Goal: Transaction & Acquisition: Purchase product/service

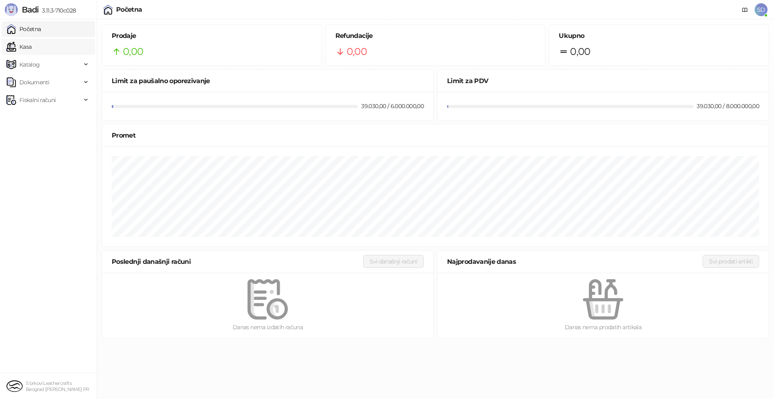
click at [28, 45] on link "Kasa" at bounding box center [18, 47] width 25 height 16
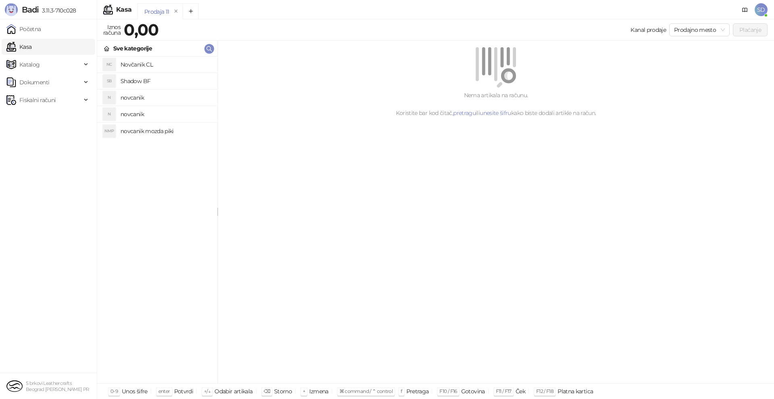
click at [138, 62] on h4 "Novčanik CL" at bounding box center [165, 64] width 90 height 13
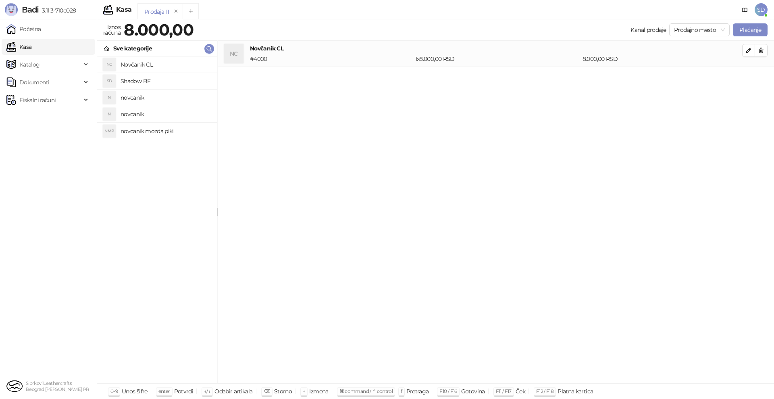
click at [128, 80] on h4 "Shadow BF" at bounding box center [165, 81] width 90 height 13
click at [45, 71] on span "Katalog" at bounding box center [43, 64] width 75 height 16
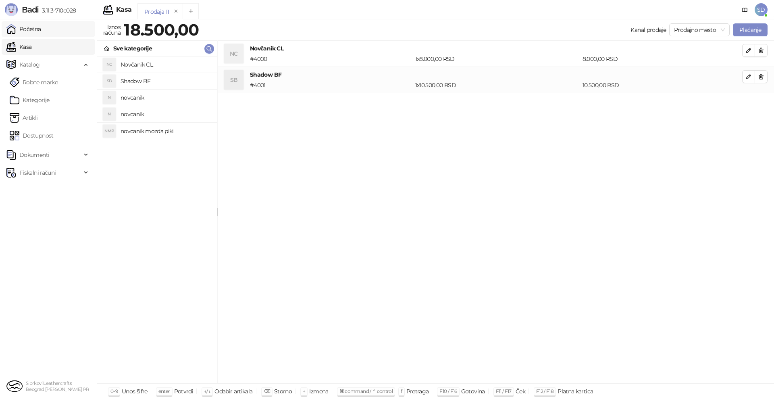
click at [40, 29] on link "Početna" at bounding box center [23, 29] width 35 height 16
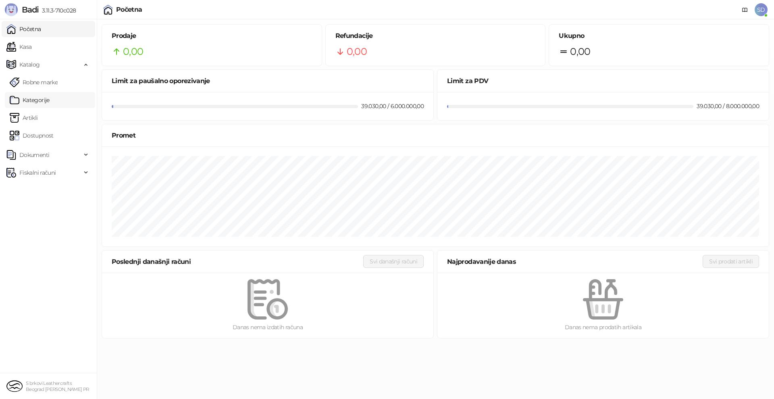
click at [33, 104] on link "Kategorije" at bounding box center [30, 100] width 40 height 16
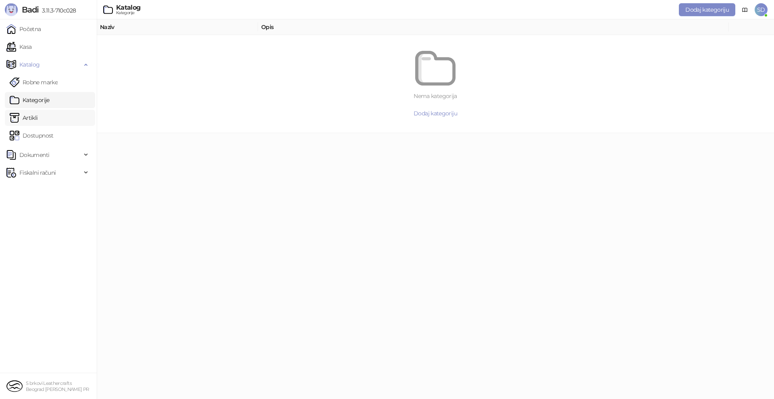
click at [28, 116] on link "Artikli" at bounding box center [24, 118] width 28 height 16
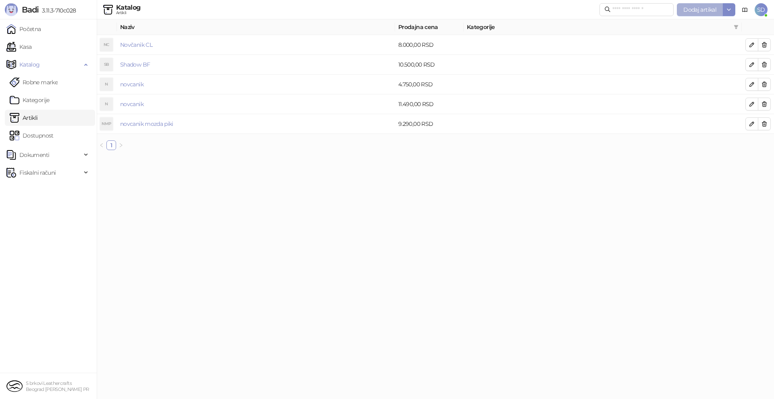
click at [690, 11] on span "Dodaj artikal" at bounding box center [699, 9] width 33 height 7
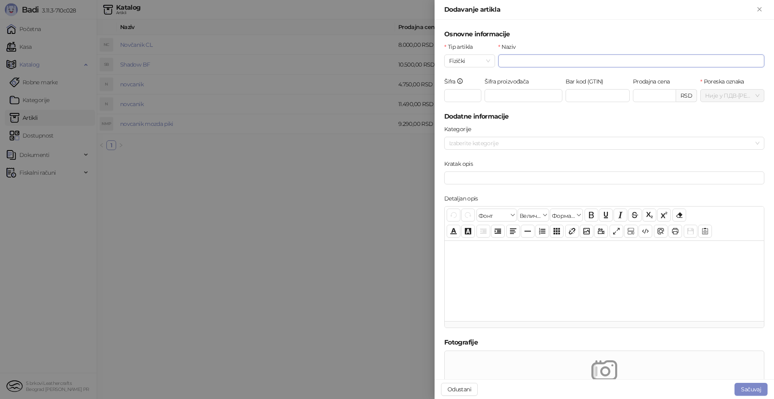
click at [566, 64] on input "Naziv" at bounding box center [631, 60] width 266 height 13
type input "*********"
click at [494, 92] on input "Šifra proizvođača" at bounding box center [523, 95] width 78 height 13
type input "****"
click at [647, 96] on input "Prodajna cena" at bounding box center [654, 95] width 42 height 12
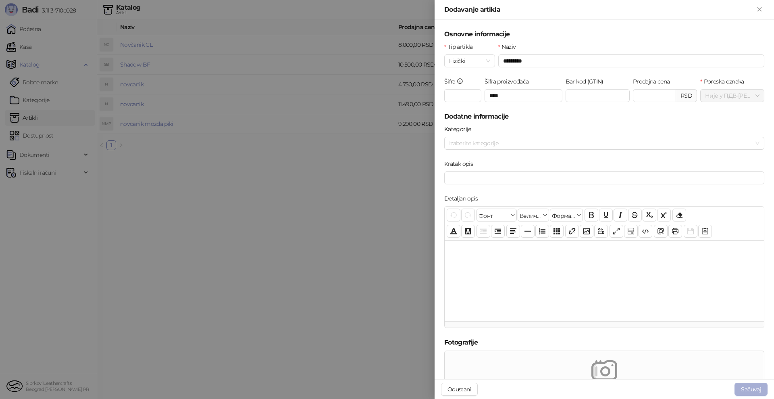
type input "*******"
click at [742, 387] on button "Sačuvaj" at bounding box center [750, 388] width 33 height 13
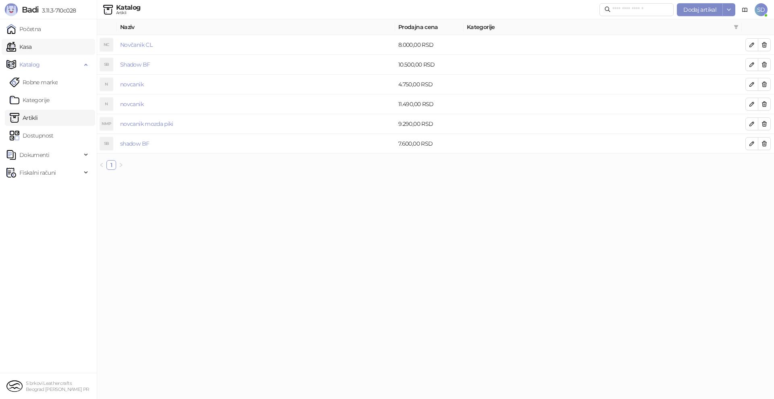
click at [31, 40] on link "Kasa" at bounding box center [18, 47] width 25 height 16
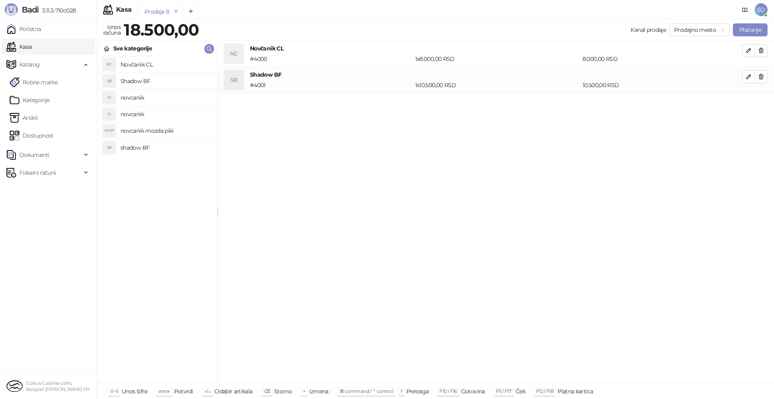
click at [134, 146] on h4 "shadow BF" at bounding box center [165, 147] width 90 height 13
click at [758, 76] on icon "button" at bounding box center [761, 76] width 6 height 6
click at [766, 47] on button "button" at bounding box center [760, 50] width 13 height 13
click at [750, 29] on button "Plaćanje" at bounding box center [750, 29] width 35 height 13
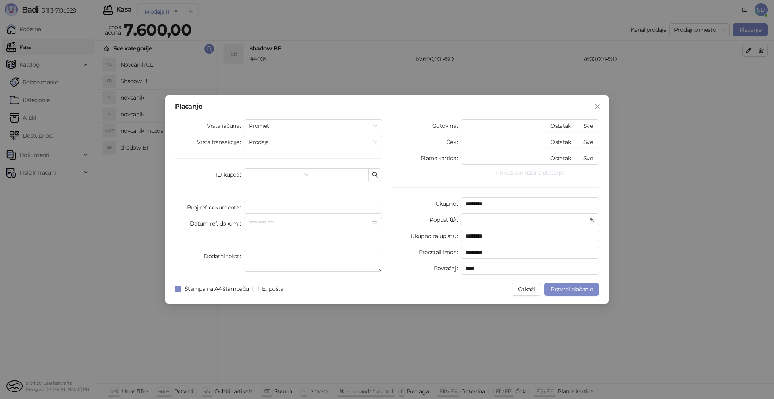
click at [542, 175] on button "Prikaži sve načine plaćanja" at bounding box center [530, 173] width 138 height 10
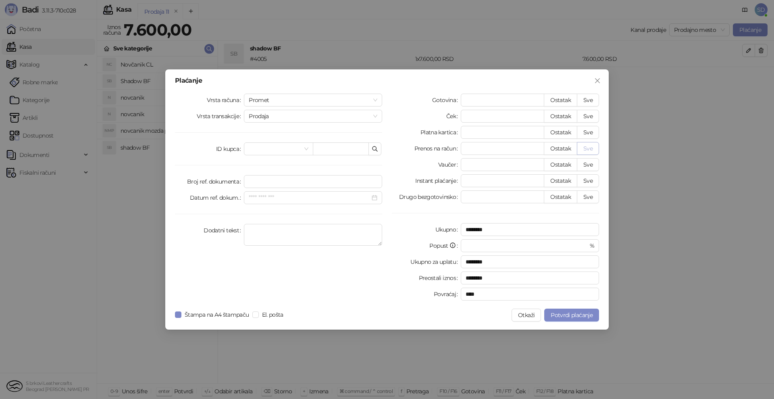
click at [589, 147] on button "Sve" at bounding box center [588, 148] width 22 height 13
type input "****"
click at [578, 311] on span "Potvrdi plaćanje" at bounding box center [571, 314] width 42 height 7
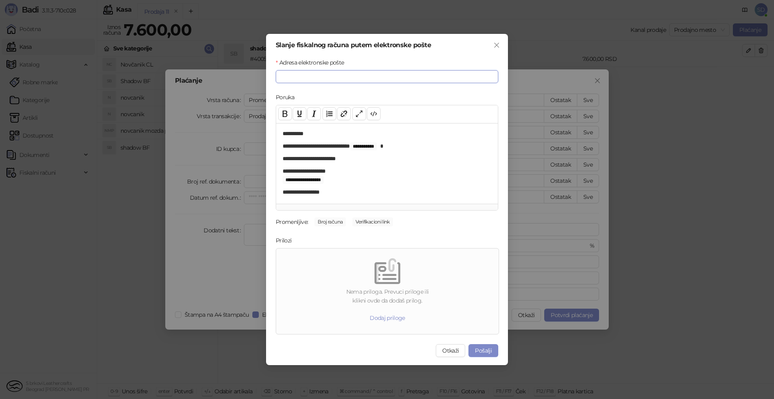
click at [385, 80] on input "Adresa elektronske pošte" at bounding box center [387, 76] width 222 height 13
type input "**********"
click at [489, 348] on button "Pošalji" at bounding box center [483, 350] width 30 height 13
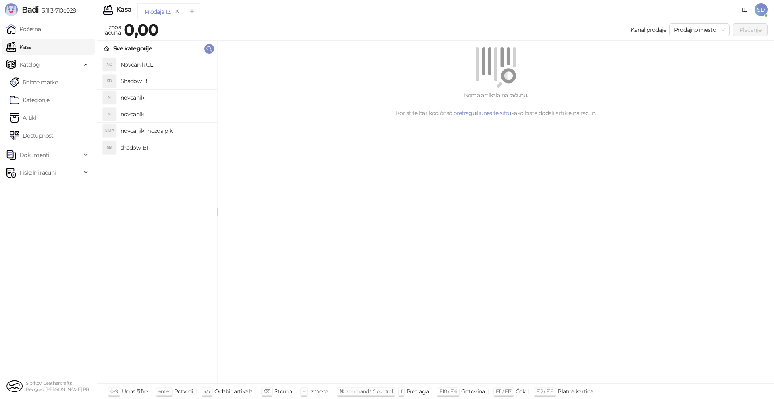
click at [150, 150] on h4 "shadow BF" at bounding box center [165, 147] width 90 height 13
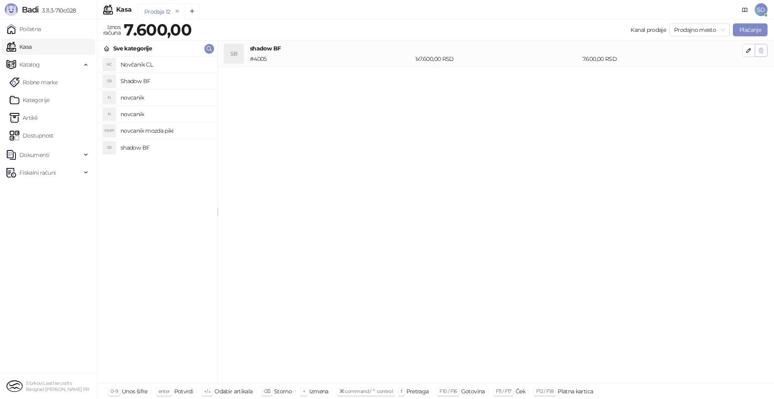
click at [761, 49] on icon "button" at bounding box center [761, 50] width 4 height 5
